Goal: Use online tool/utility: Utilize a website feature to perform a specific function

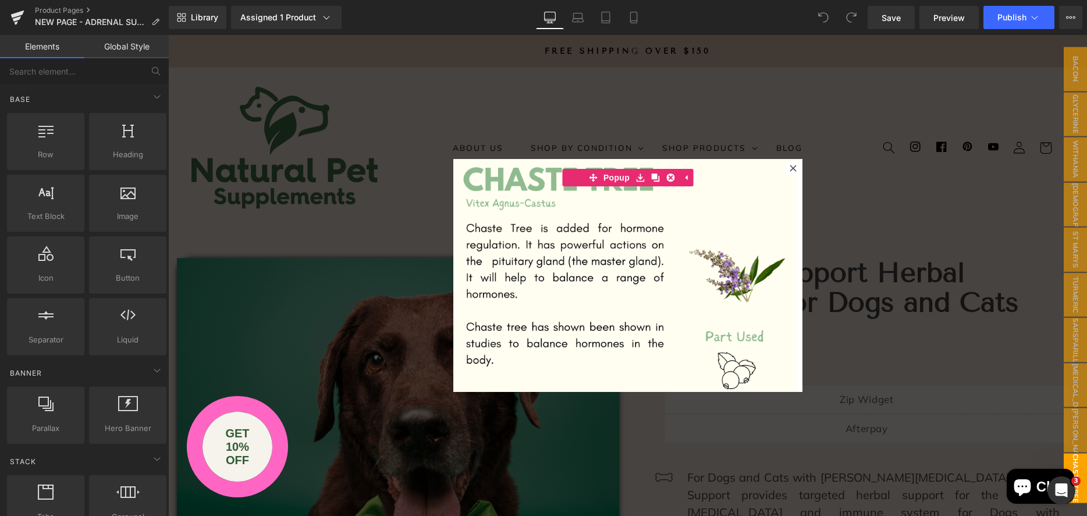
click at [792, 167] on icon at bounding box center [793, 168] width 7 height 7
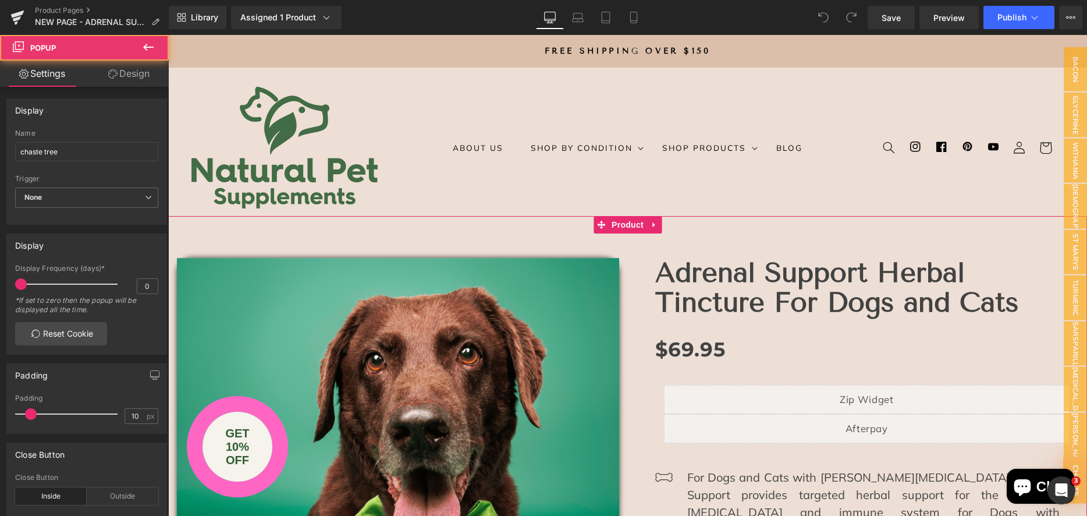
scroll to position [1, 0]
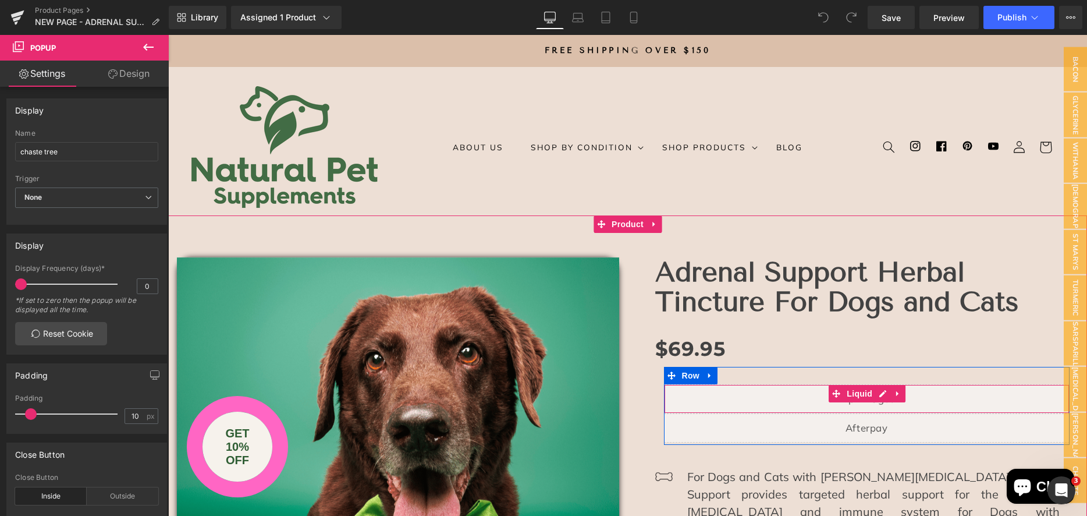
click at [879, 399] on div "Liquid" at bounding box center [867, 398] width 406 height 29
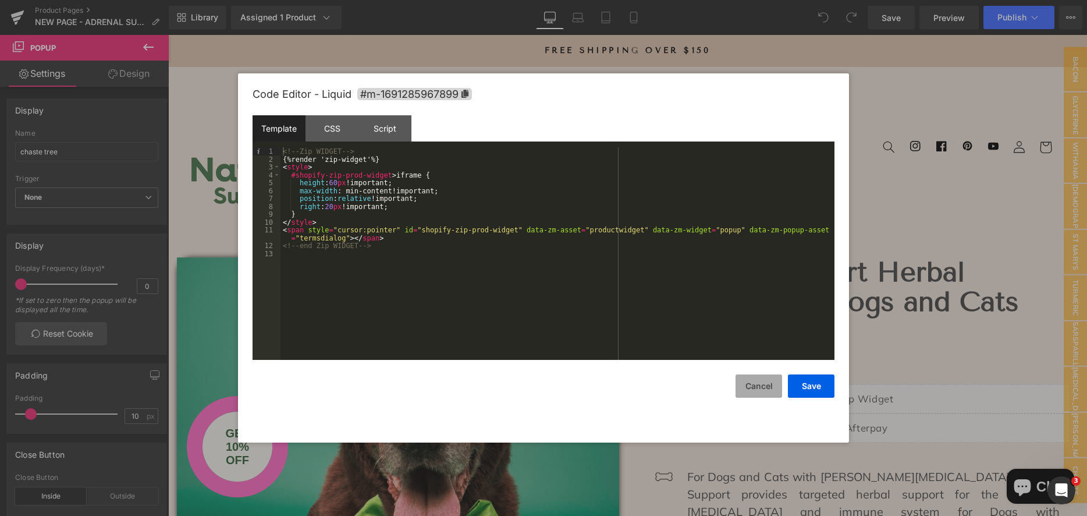
drag, startPoint x: 754, startPoint y: 387, endPoint x: 618, endPoint y: 367, distance: 138.2
click at [0, 0] on button "Cancel" at bounding box center [0, 0] width 0 height 0
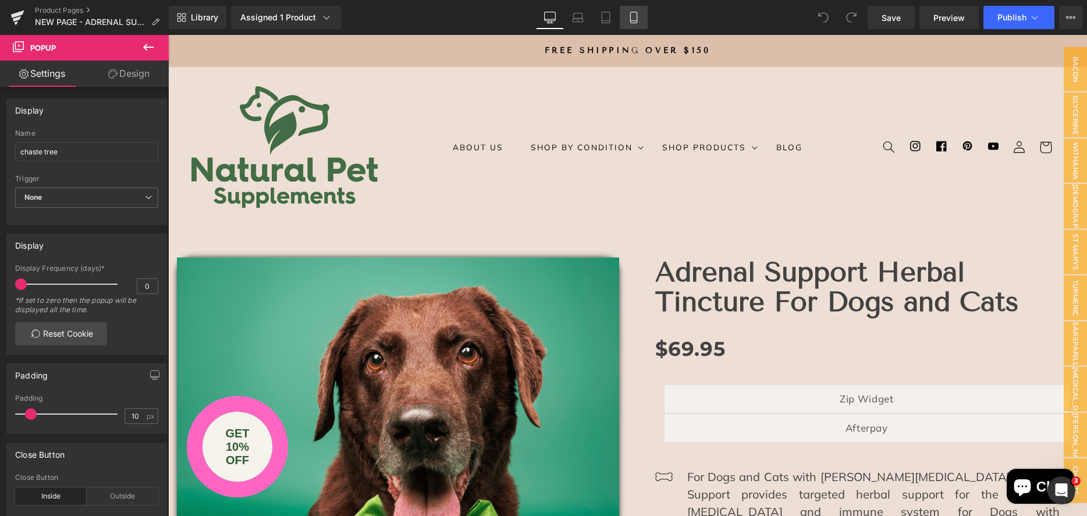
click at [628, 13] on link "Mobile" at bounding box center [634, 17] width 28 height 23
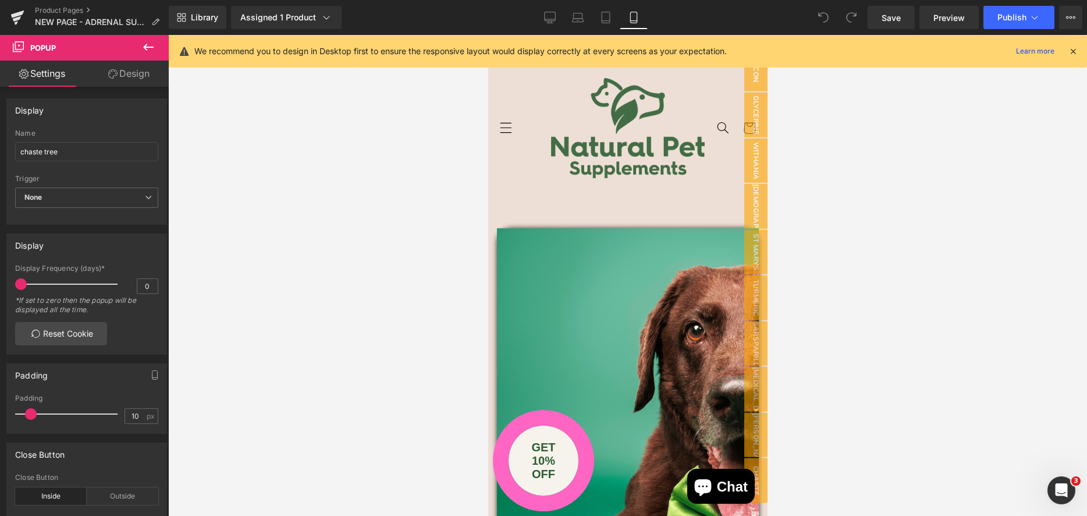
scroll to position [0, 0]
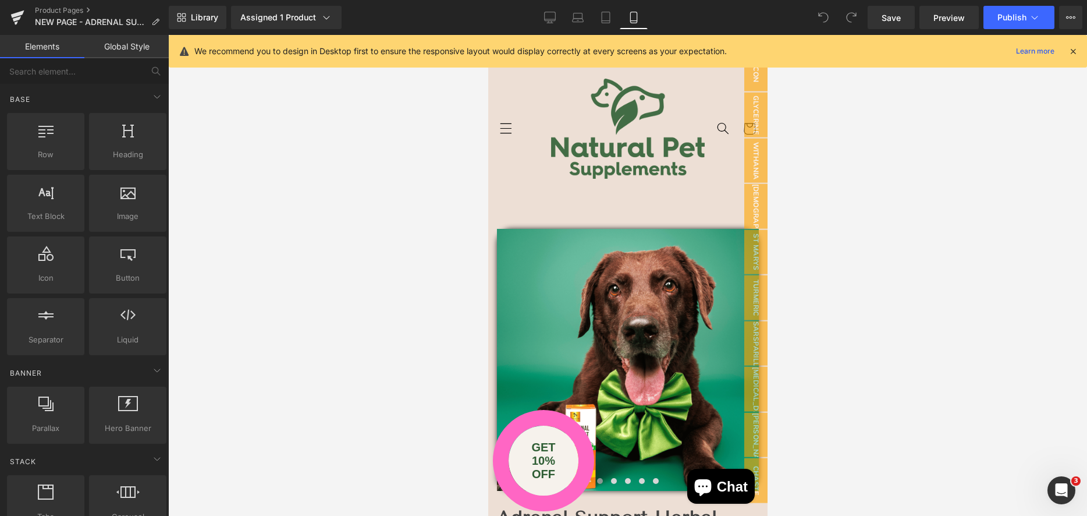
drag, startPoint x: 400, startPoint y: 214, endPoint x: 474, endPoint y: 208, distance: 74.7
click at [400, 214] on div at bounding box center [627, 275] width 919 height 481
click at [1068, 53] on icon at bounding box center [1073, 51] width 10 height 10
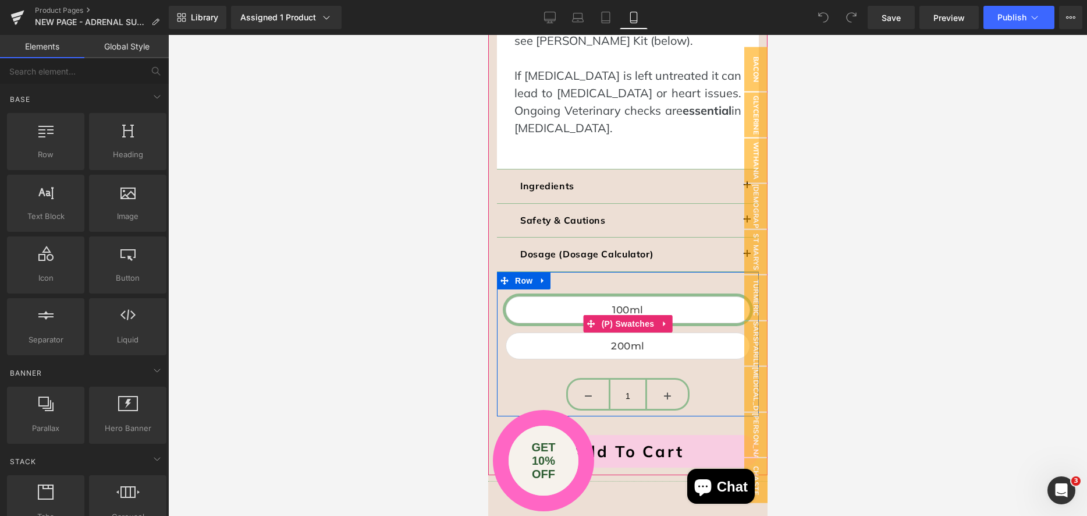
scroll to position [1796, 0]
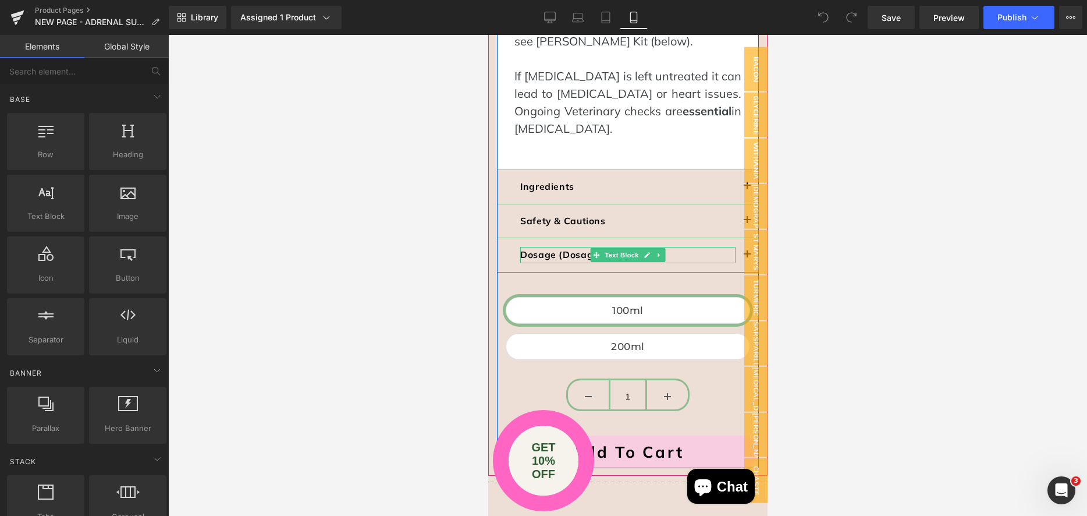
click at [724, 247] on p "Dosage (Dosage Calculator)" at bounding box center [627, 255] width 215 height 16
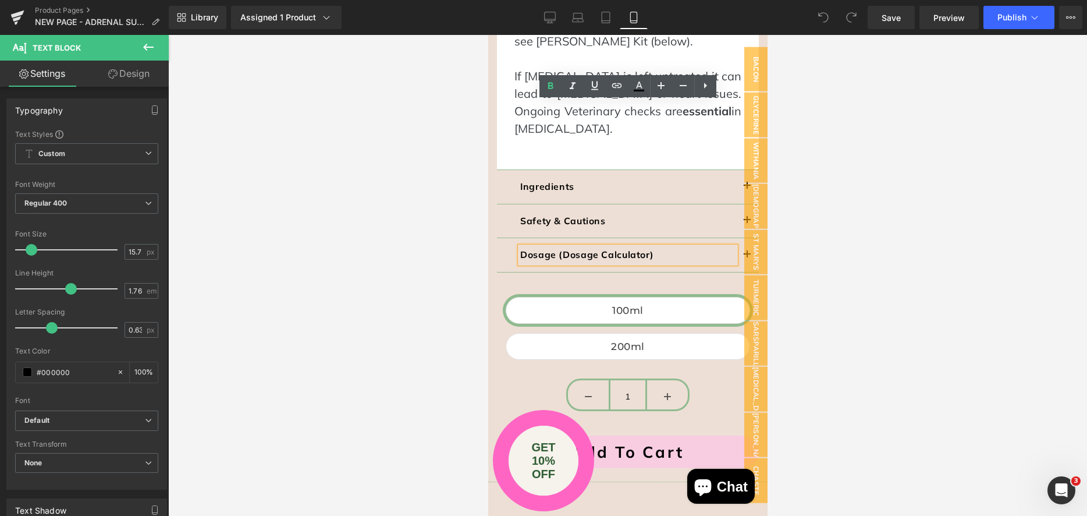
click at [500, 238] on div "Dosage (Dosage Calculator) Text Block" at bounding box center [628, 255] width 262 height 34
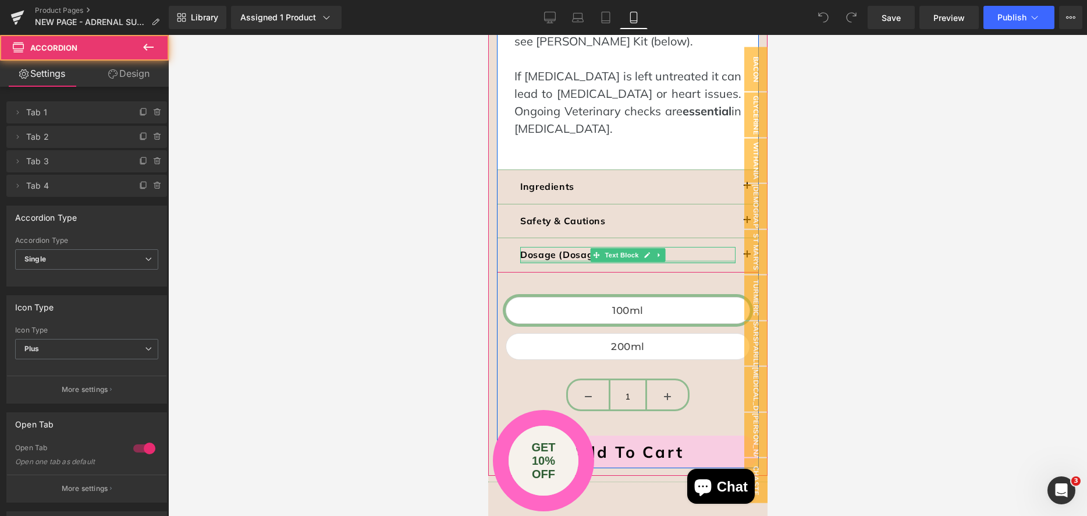
scroll to position [1803, 0]
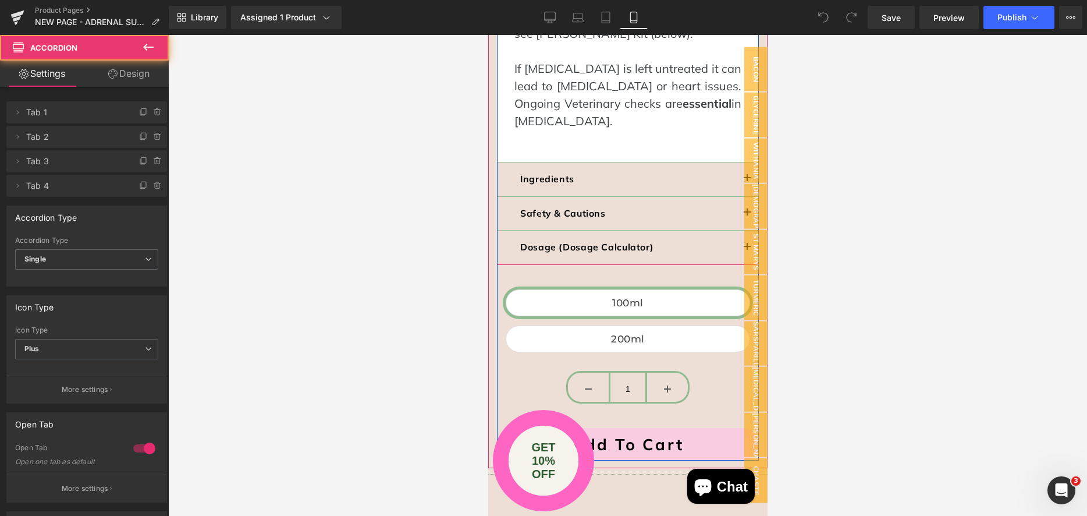
click at [741, 231] on button "button" at bounding box center [746, 248] width 23 height 34
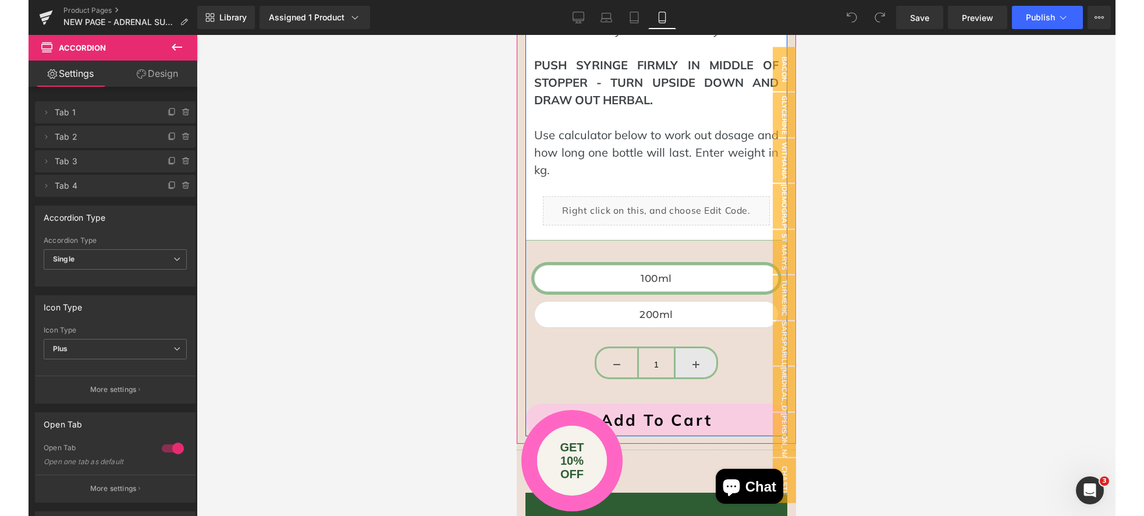
scroll to position [1430, 0]
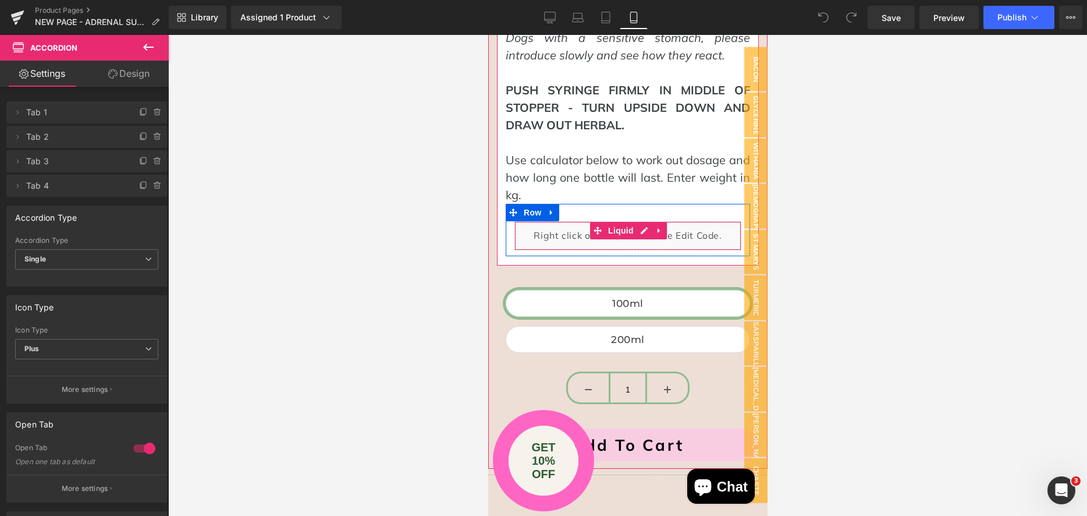
click at [641, 221] on div "Liquid" at bounding box center [627, 235] width 227 height 29
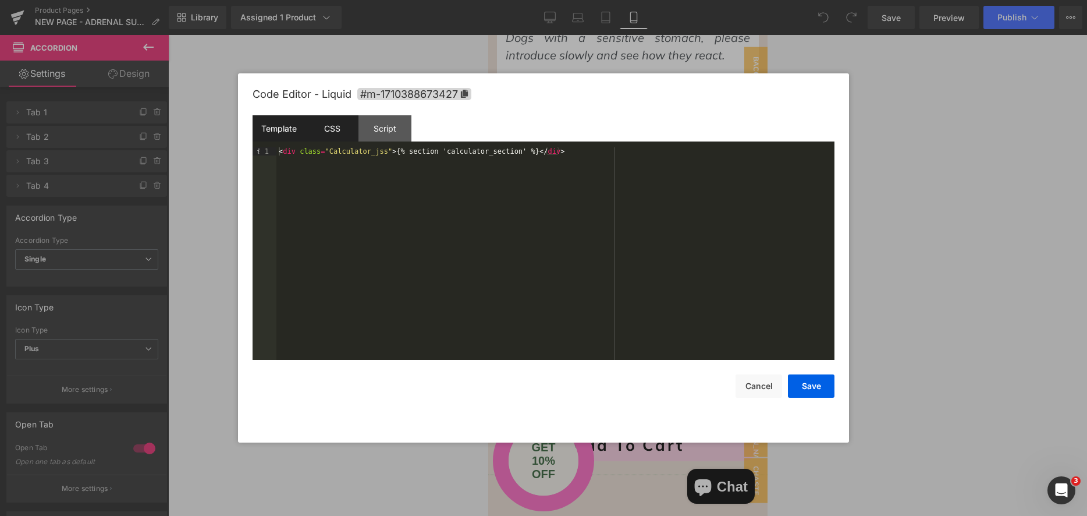
click at [0, 0] on div "CSS" at bounding box center [0, 0] width 0 height 0
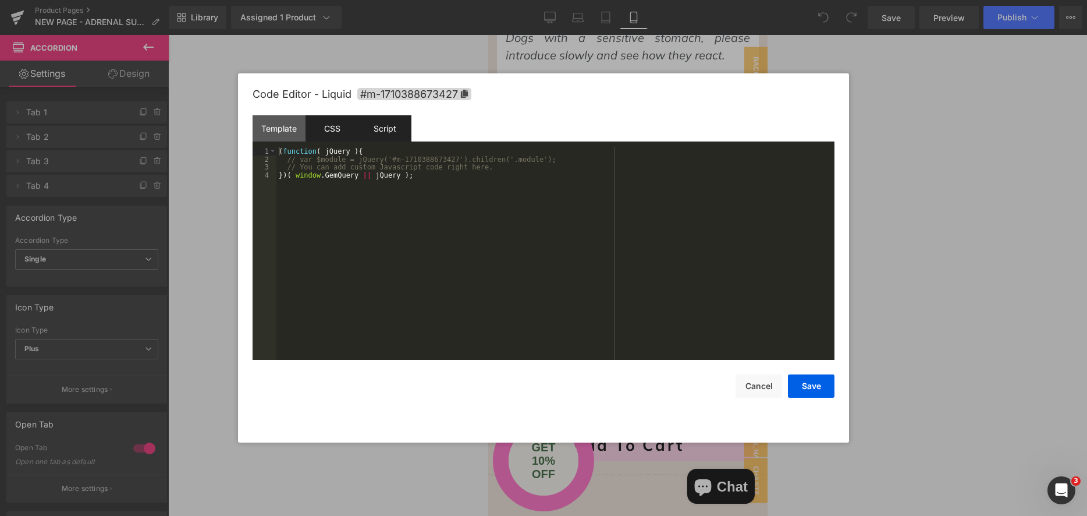
click at [0, 0] on div "CSS" at bounding box center [0, 0] width 0 height 0
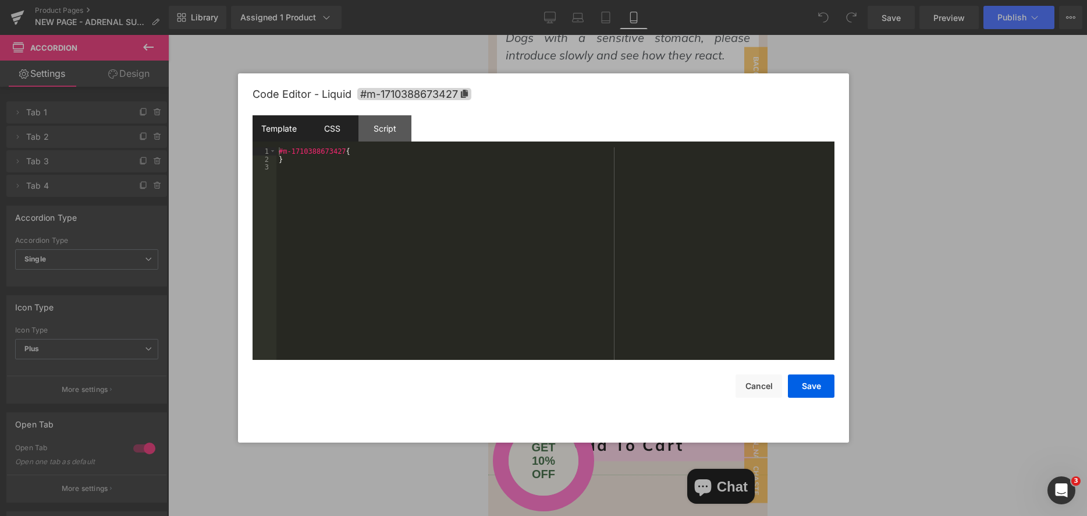
click at [0, 0] on div "Template" at bounding box center [0, 0] width 0 height 0
click at [0, 0] on div "< div class = "Calculator_jss" > {% section 'calculator_section' %} </ div >" at bounding box center [0, 0] width 0 height 0
